Goal: Check status

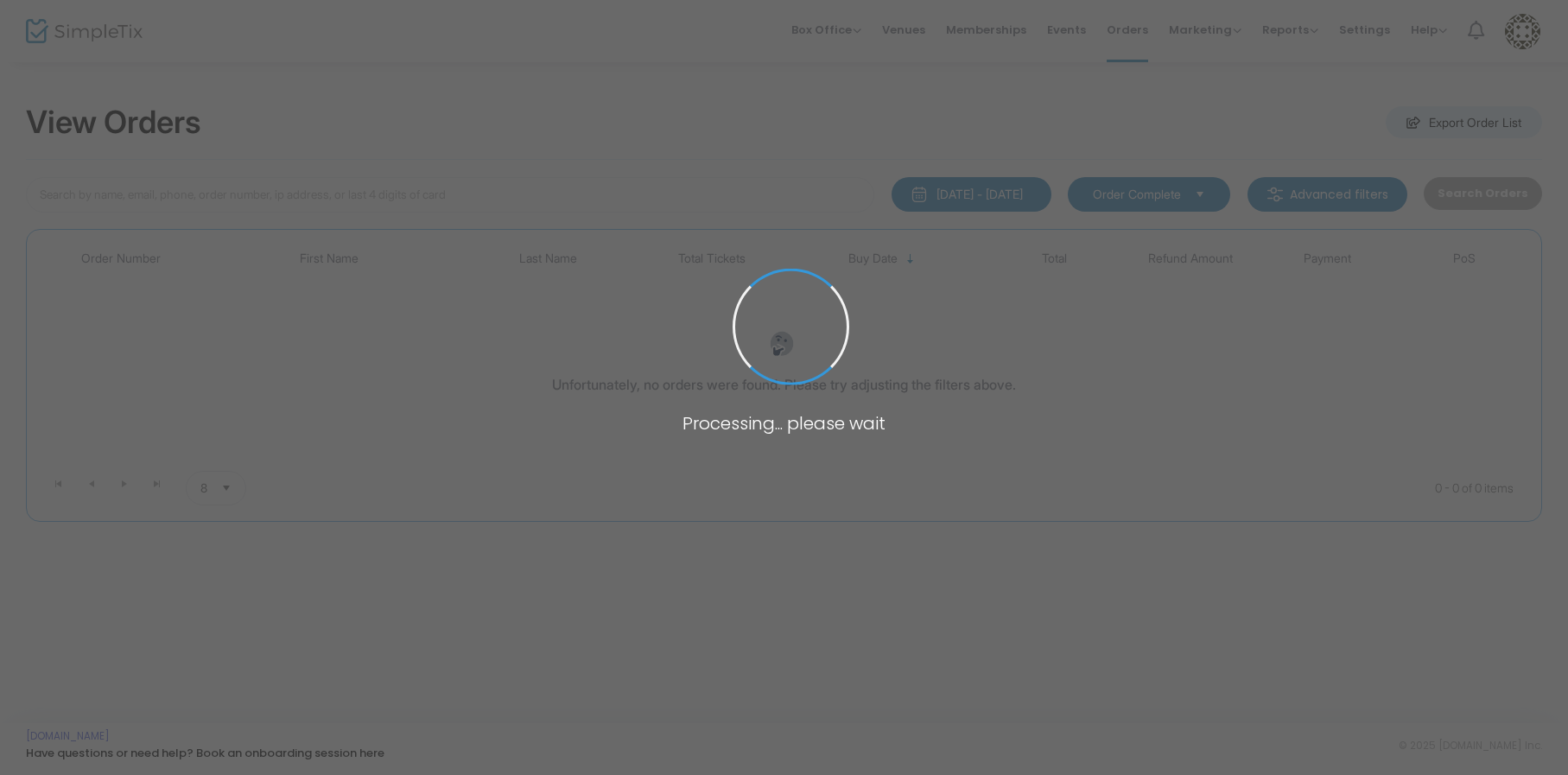
type input "[PERSON_NAME]"
